Goal: Find contact information: Find contact information

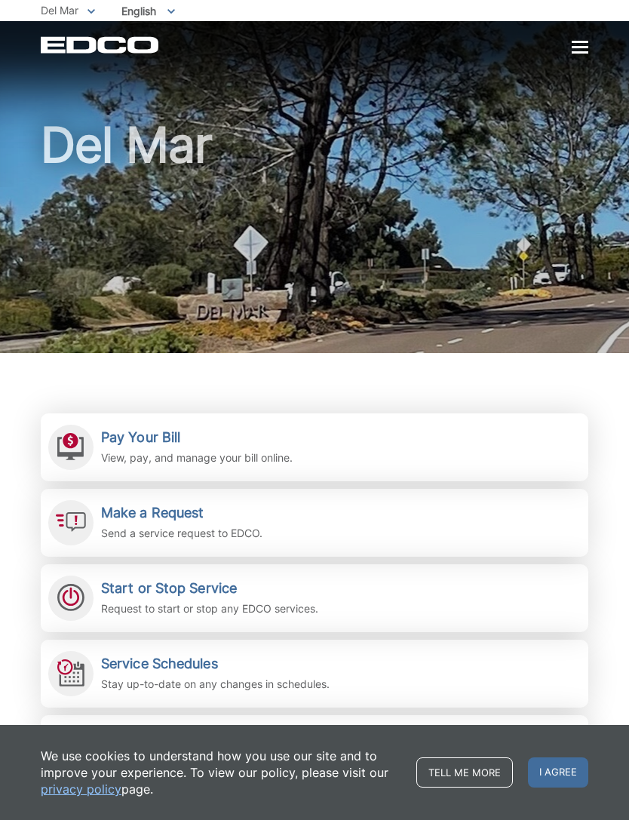
click at [59, 9] on span "Del Mar" at bounding box center [60, 10] width 38 height 13
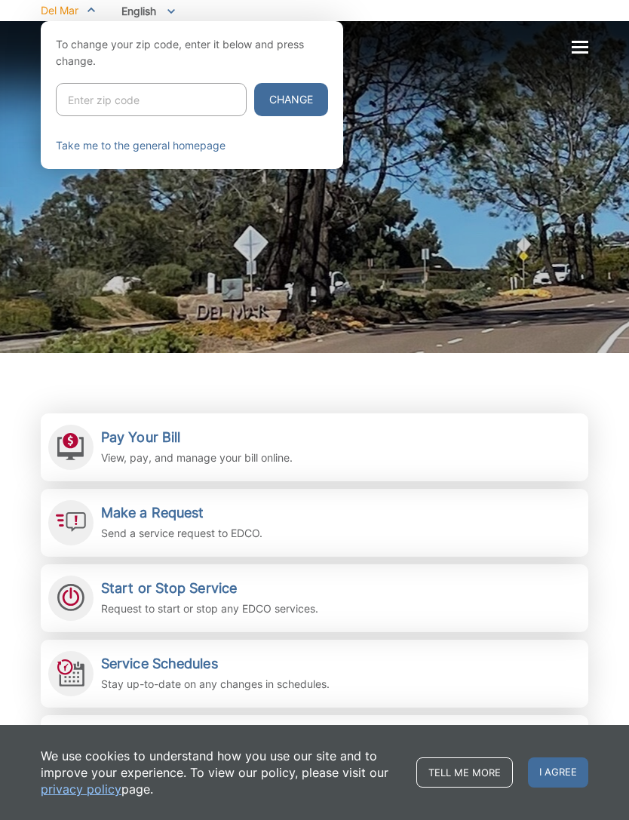
click at [529, 336] on div at bounding box center [314, 431] width 629 height 820
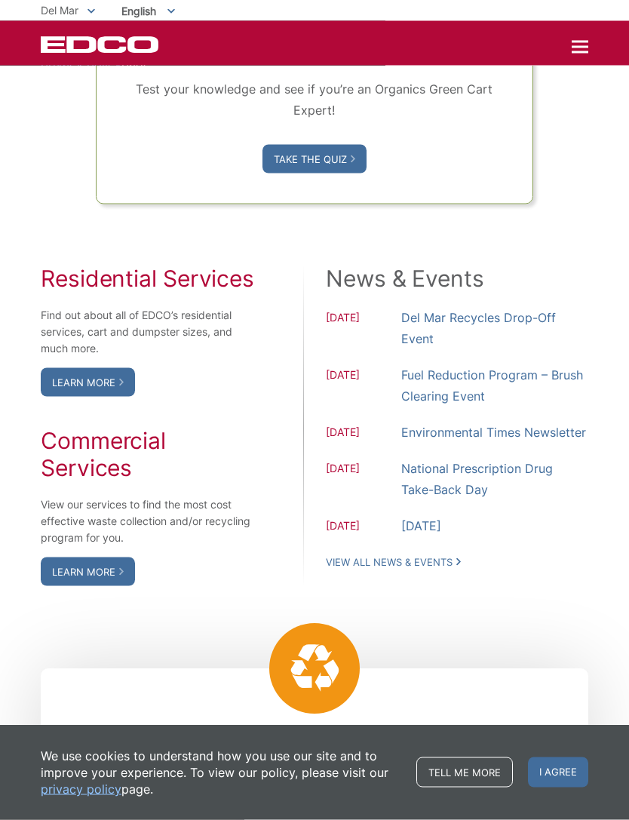
scroll to position [1109, 0]
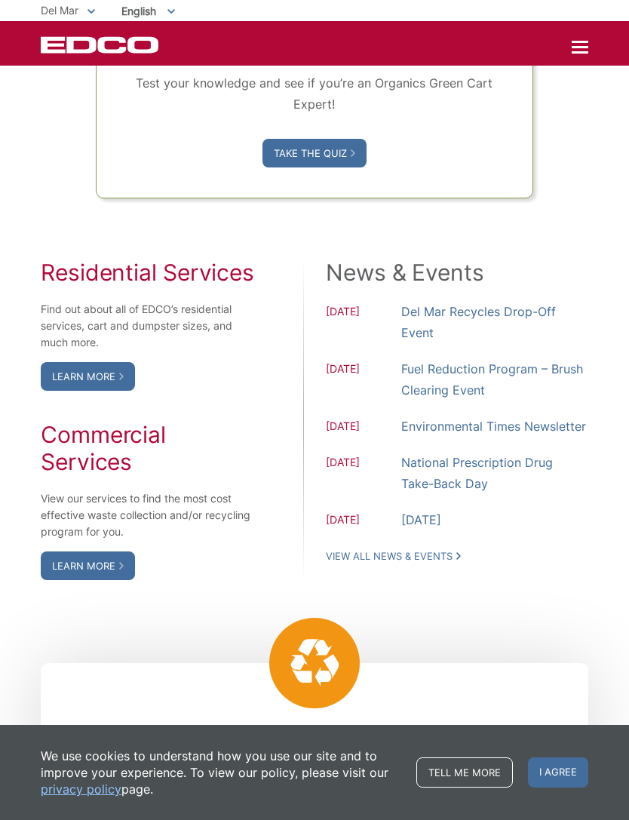
click at [93, 391] on link "Learn More" at bounding box center [88, 376] width 94 height 29
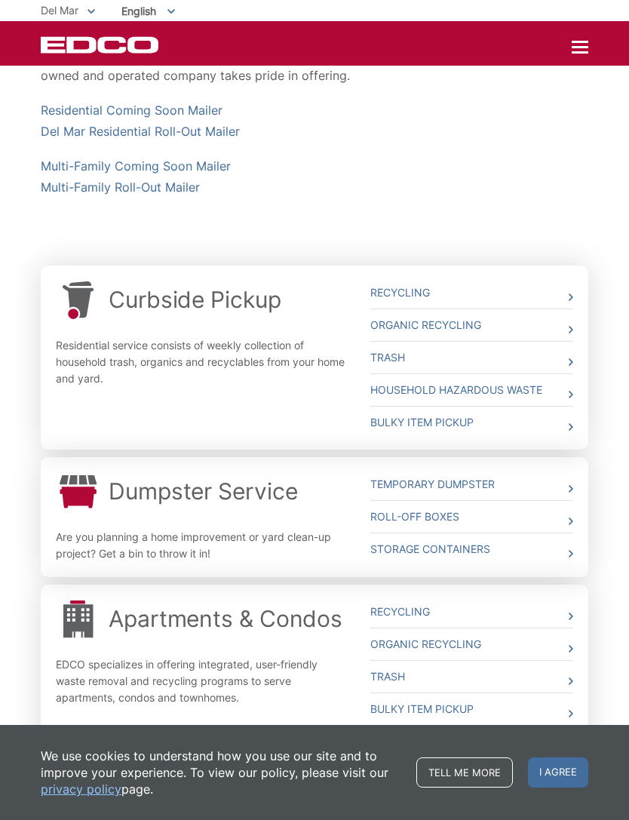
scroll to position [388, 0]
click at [486, 478] on link "Temporary Dumpster" at bounding box center [471, 484] width 203 height 32
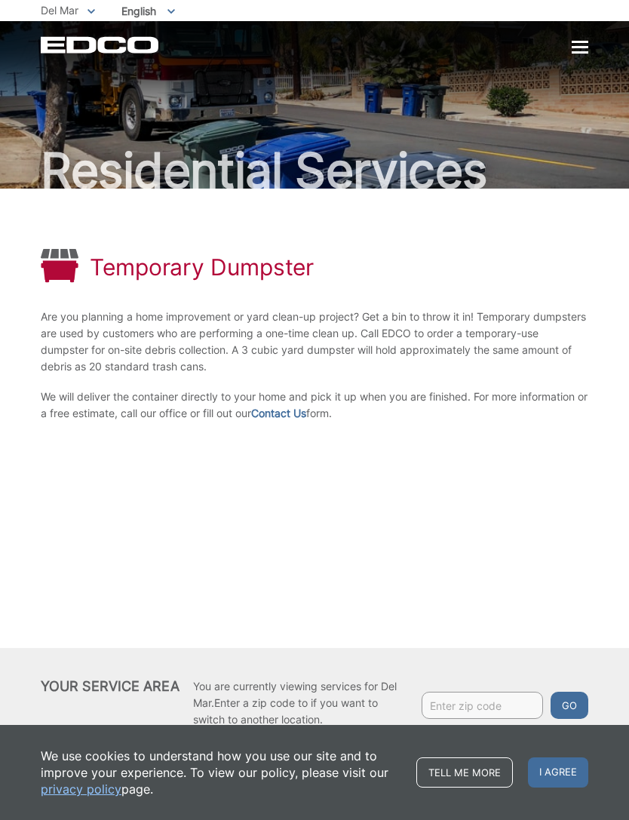
click at [539, 780] on span "I agree" at bounding box center [558, 772] width 60 height 30
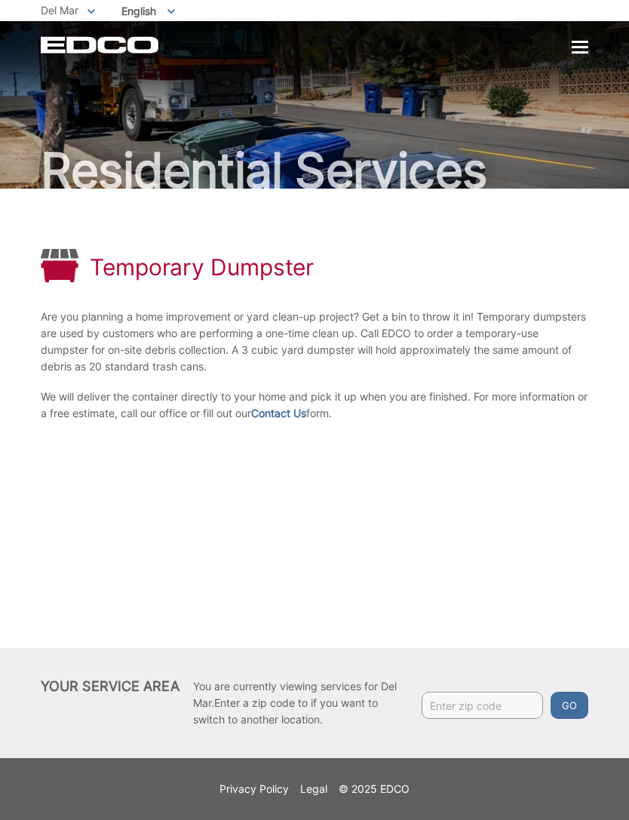
click at [580, 54] on div at bounding box center [580, 47] width 17 height 13
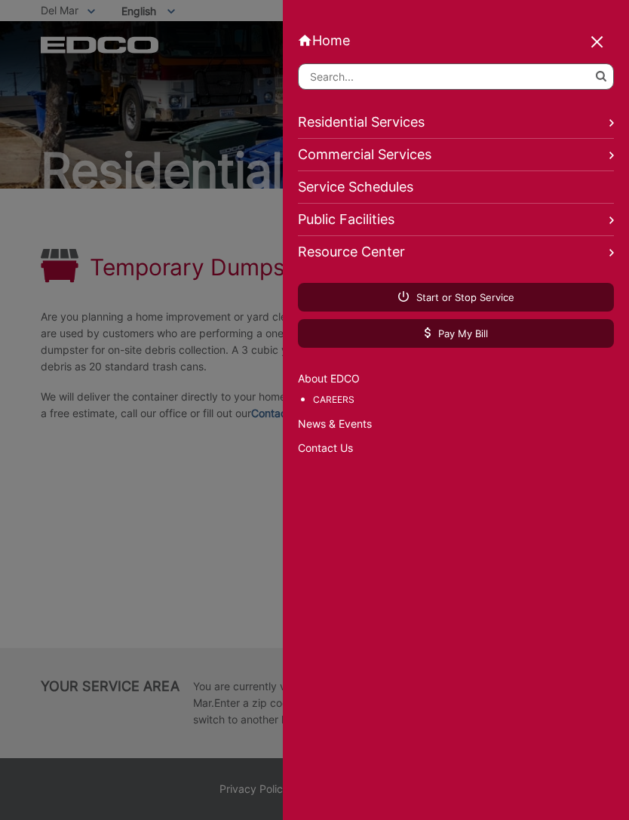
click at [54, 14] on div at bounding box center [314, 410] width 629 height 820
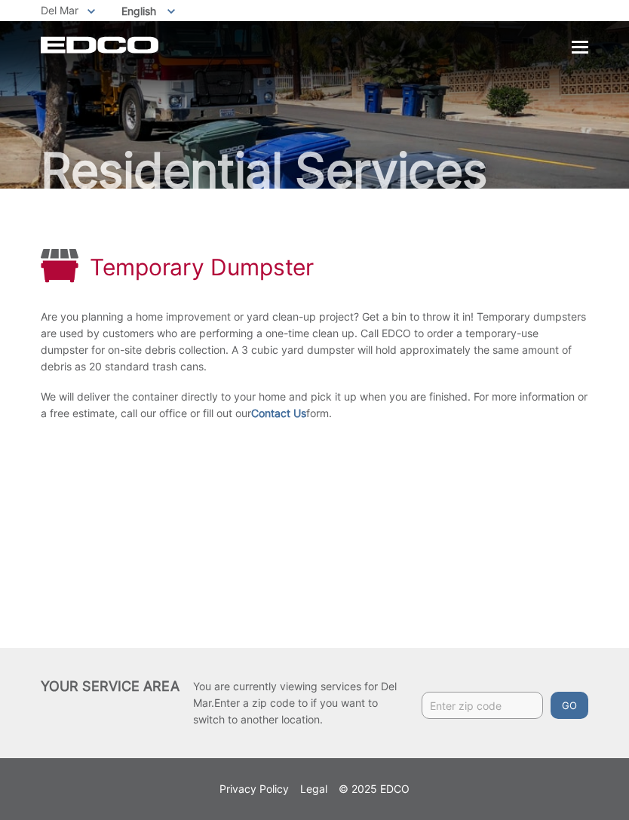
click at [59, 14] on span "Del Mar" at bounding box center [60, 10] width 38 height 13
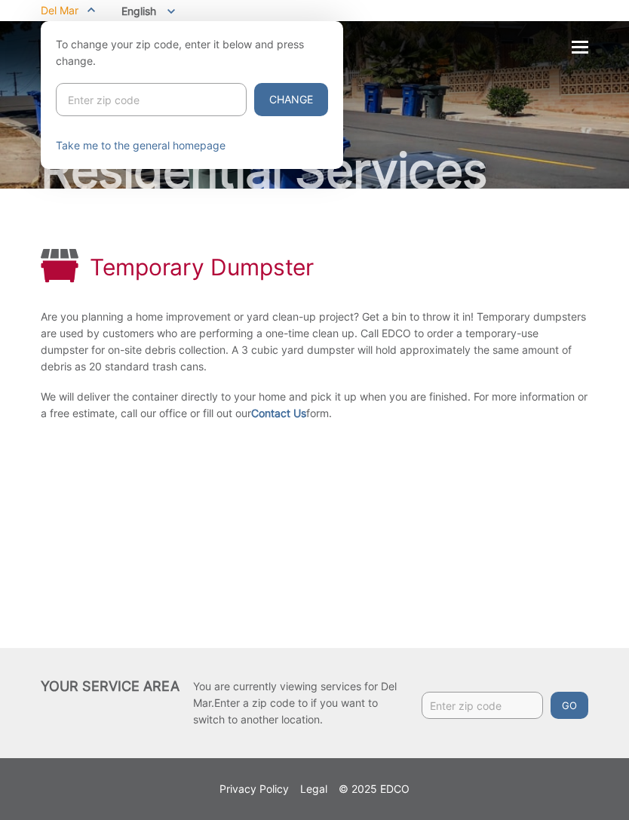
click at [532, 275] on div at bounding box center [314, 431] width 629 height 820
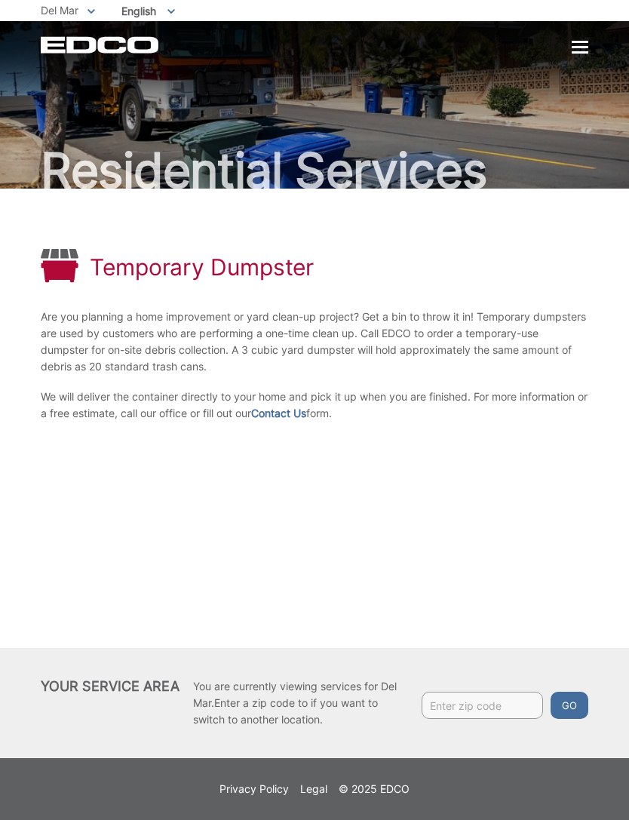
click at [87, 51] on icon "EDCD logo. Return to the homepage." at bounding box center [100, 45] width 119 height 17
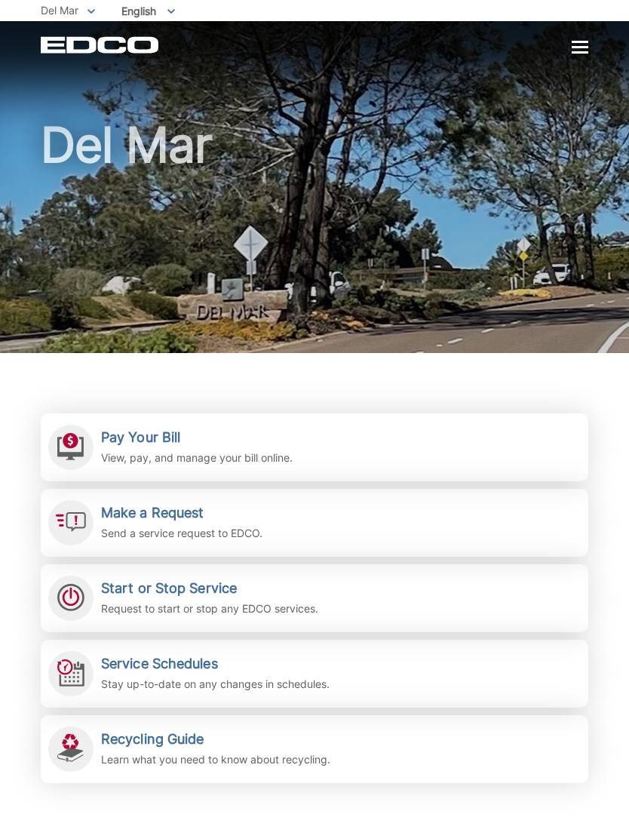
click at [586, 49] on div at bounding box center [580, 47] width 17 height 13
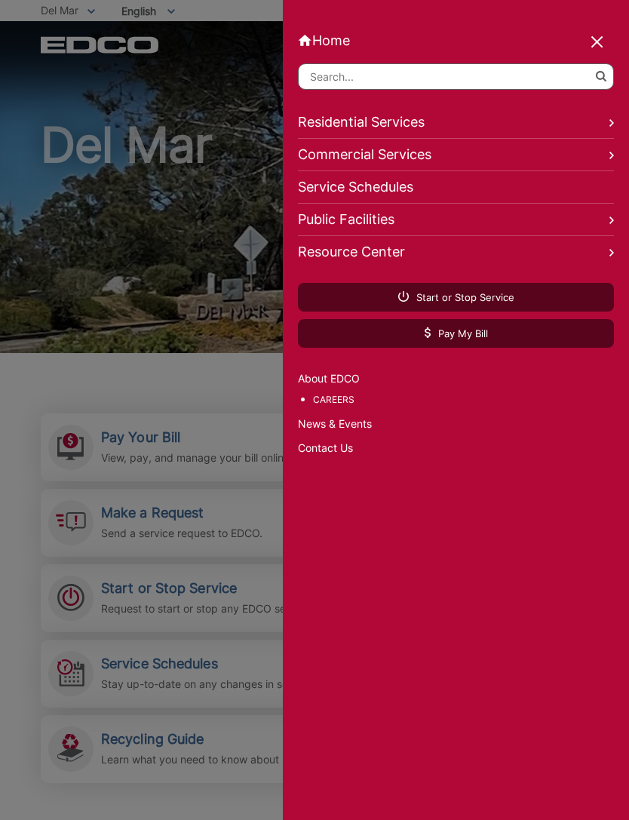
click at [324, 456] on link "Contact Us" at bounding box center [456, 448] width 316 height 17
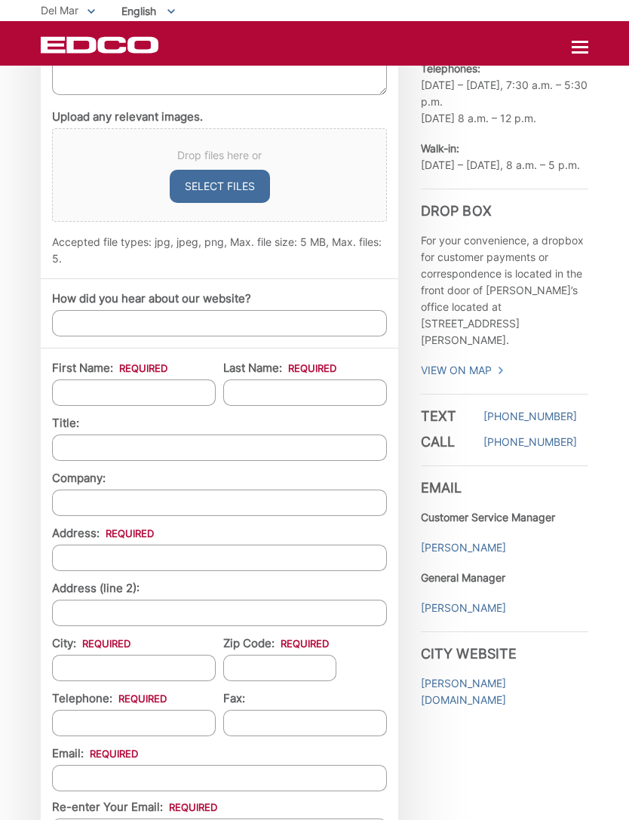
scroll to position [842, 0]
